Goal: Task Accomplishment & Management: Manage account settings

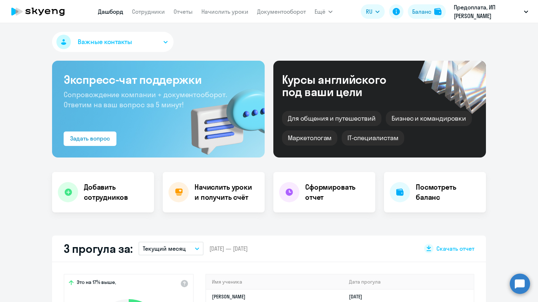
select select "30"
click at [163, 10] on link "Сотрудники" at bounding box center [148, 11] width 33 height 7
select select "30"
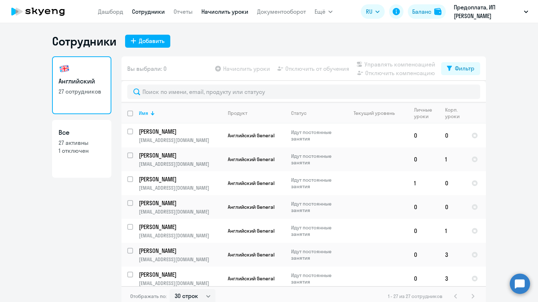
click at [231, 10] on link "Начислить уроки" at bounding box center [224, 11] width 47 height 7
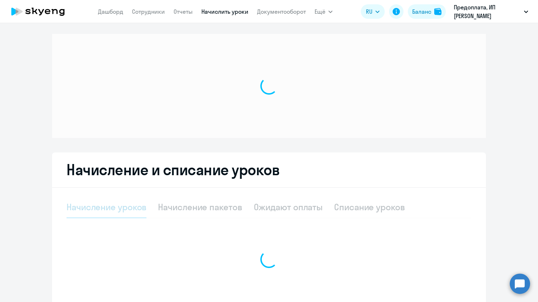
select select "10"
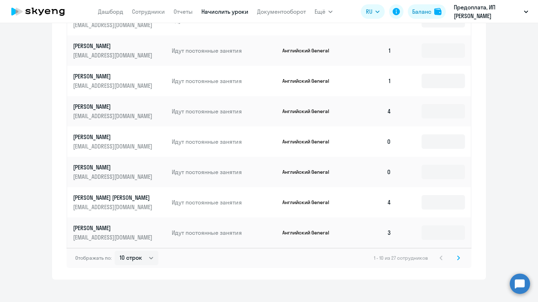
scroll to position [371, 0]
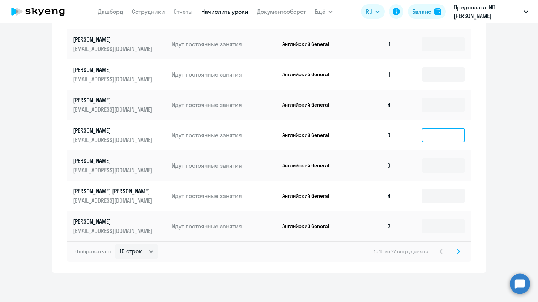
click at [431, 134] on input at bounding box center [443, 135] width 43 height 14
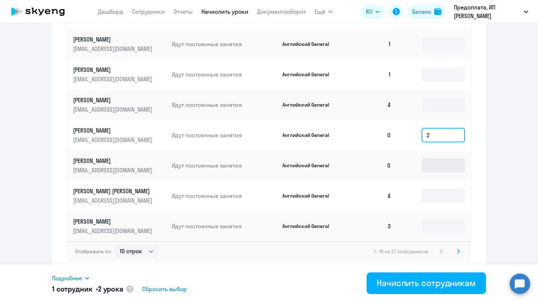
type input "2"
click at [441, 167] on input at bounding box center [443, 165] width 43 height 14
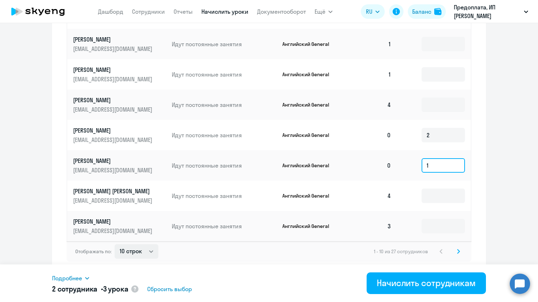
type input "1"
click at [144, 255] on select "10 строк 30 строк 50 строк" at bounding box center [137, 251] width 44 height 14
select select "50"
click at [115, 244] on select "10 строк 30 строк 50 строк" at bounding box center [137, 251] width 44 height 14
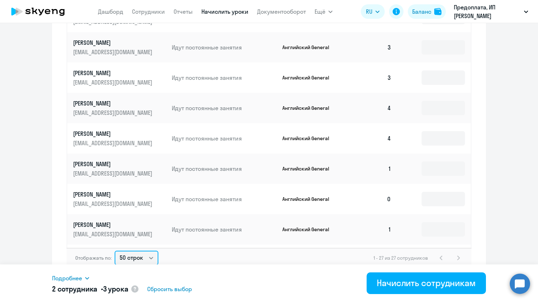
scroll to position [181, 0]
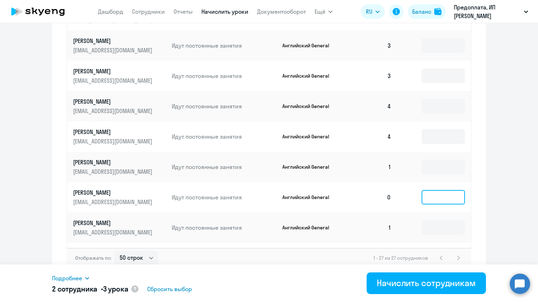
click at [422, 196] on input at bounding box center [443, 197] width 43 height 14
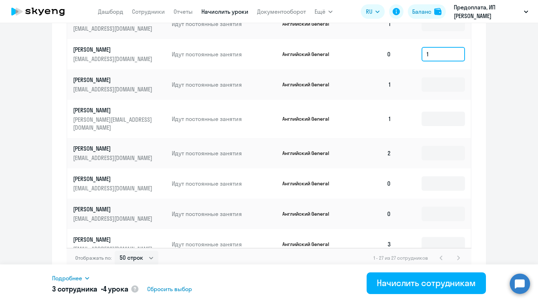
scroll to position [325, 0]
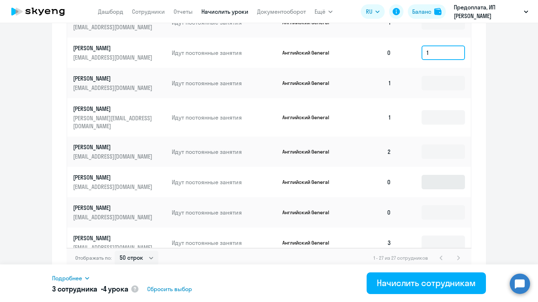
type input "1"
click at [422, 175] on input at bounding box center [443, 182] width 43 height 14
type input "2"
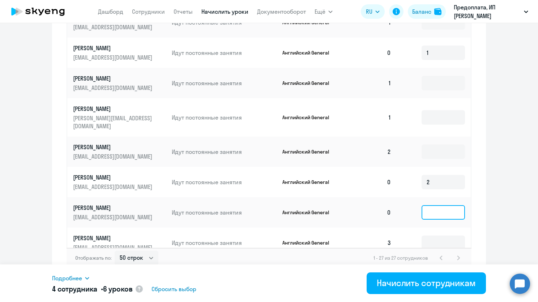
click at [428, 205] on input at bounding box center [443, 212] width 43 height 14
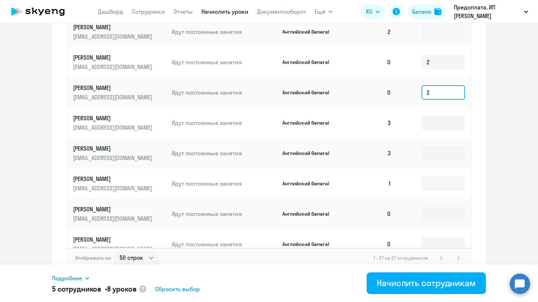
scroll to position [470, 0]
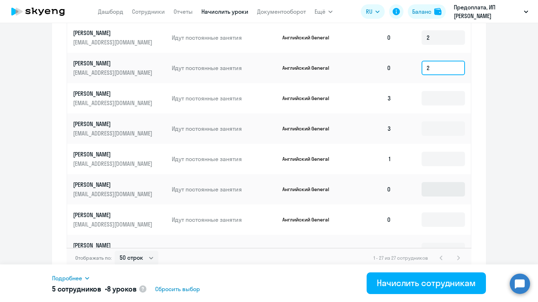
type input "2"
click at [432, 182] on input at bounding box center [443, 189] width 43 height 14
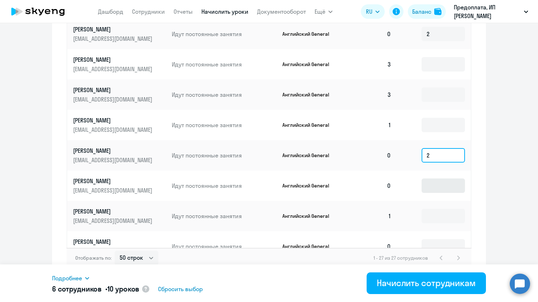
scroll to position [510, 0]
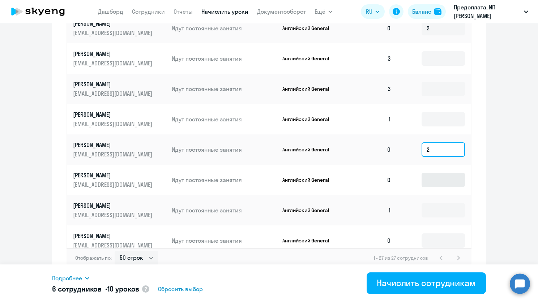
type input "2"
click at [431, 174] on input at bounding box center [443, 180] width 43 height 14
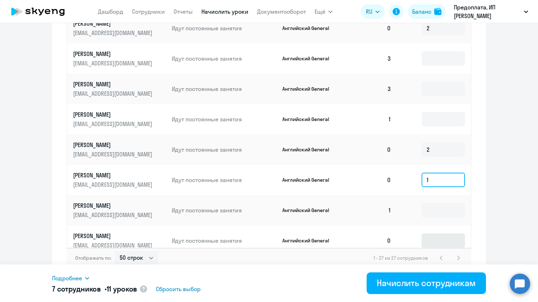
type input "1"
click at [431, 234] on input at bounding box center [443, 241] width 43 height 14
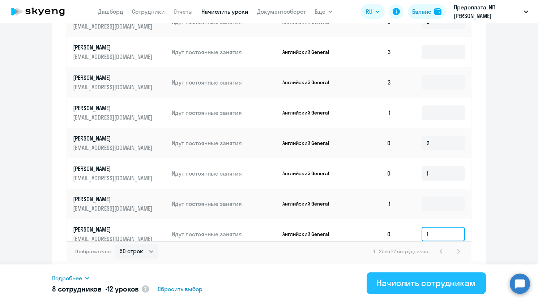
type input "1"
click at [418, 282] on div "Начислить сотрудникам" at bounding box center [426, 283] width 99 height 12
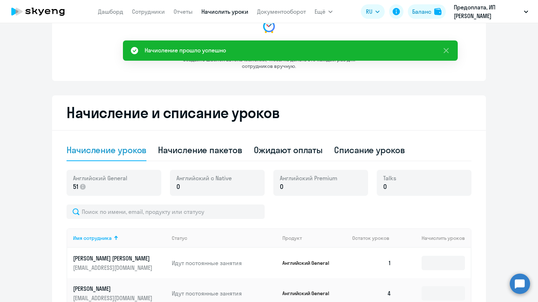
scroll to position [0, 0]
